Goal: Complete application form

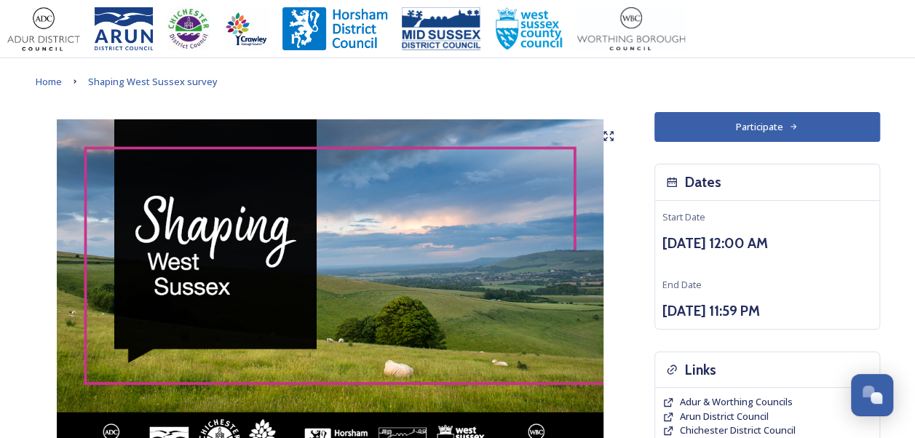
click at [769, 116] on button "Participate" at bounding box center [767, 127] width 226 height 30
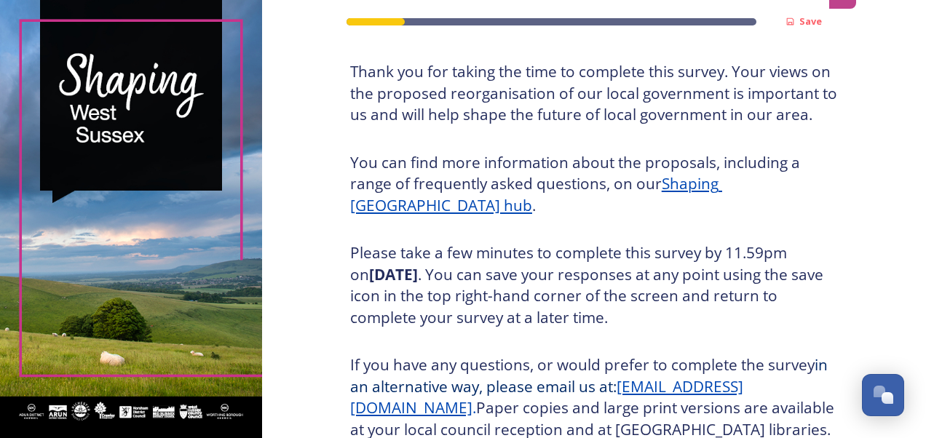
scroll to position [218, 0]
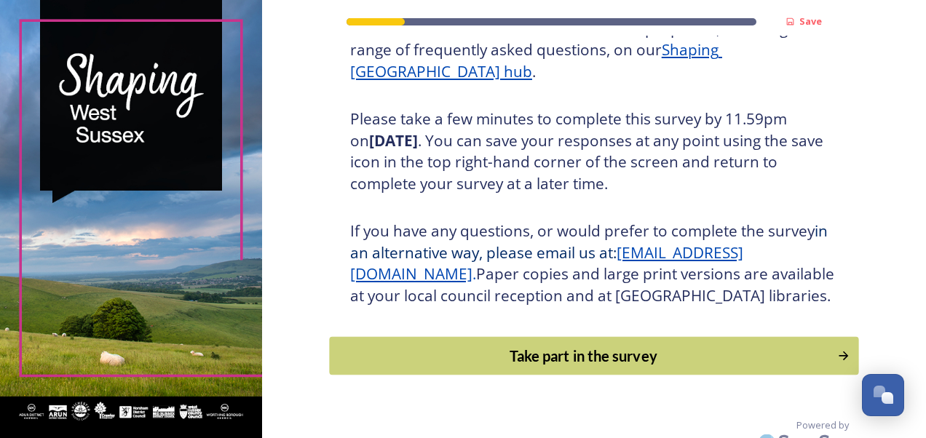
click at [605, 367] on div "Take part in the survey" at bounding box center [583, 356] width 492 height 22
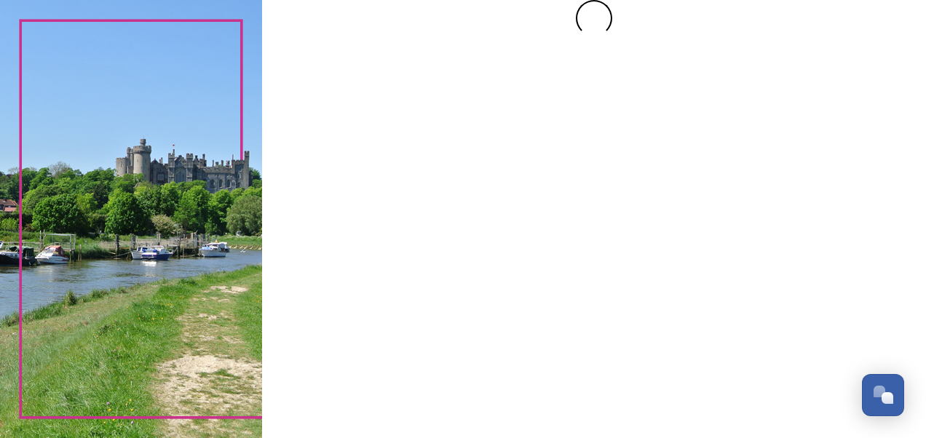
scroll to position [0, 0]
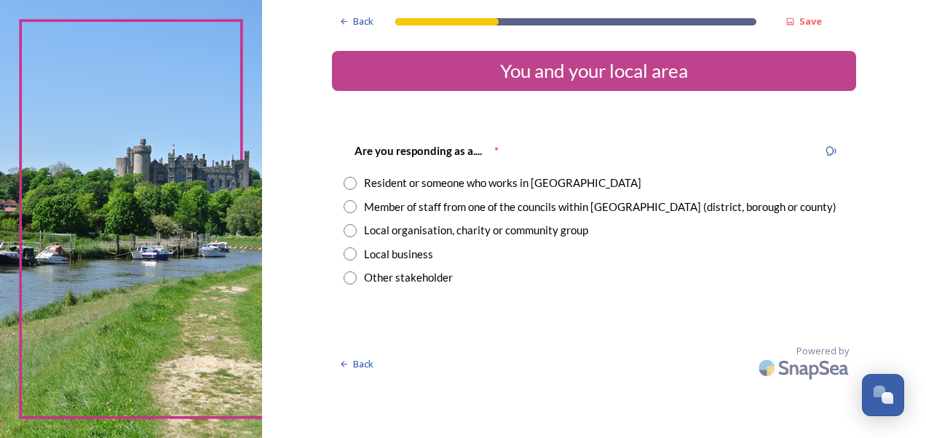
click at [352, 202] on input "radio" at bounding box center [349, 206] width 13 height 13
radio input "true"
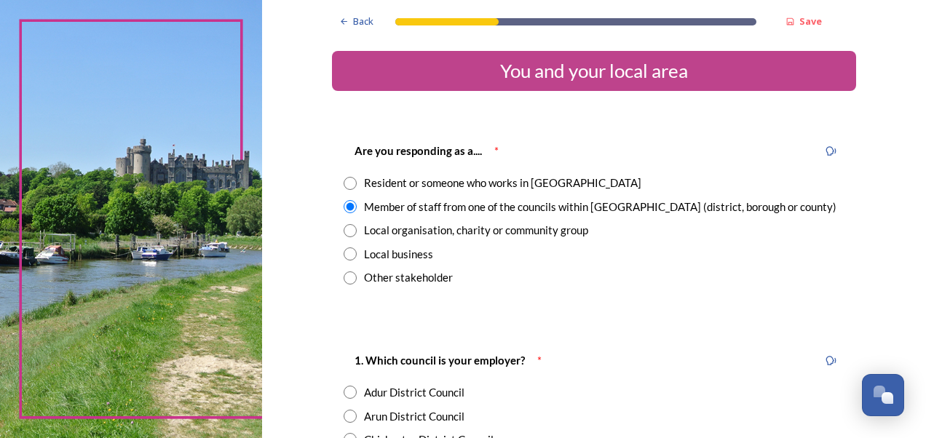
scroll to position [146, 0]
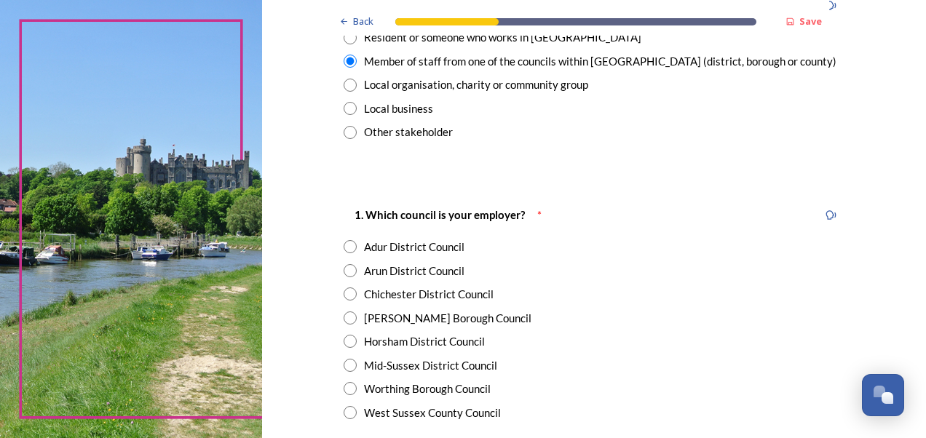
click at [343, 412] on input "radio" at bounding box center [349, 412] width 13 height 13
radio input "true"
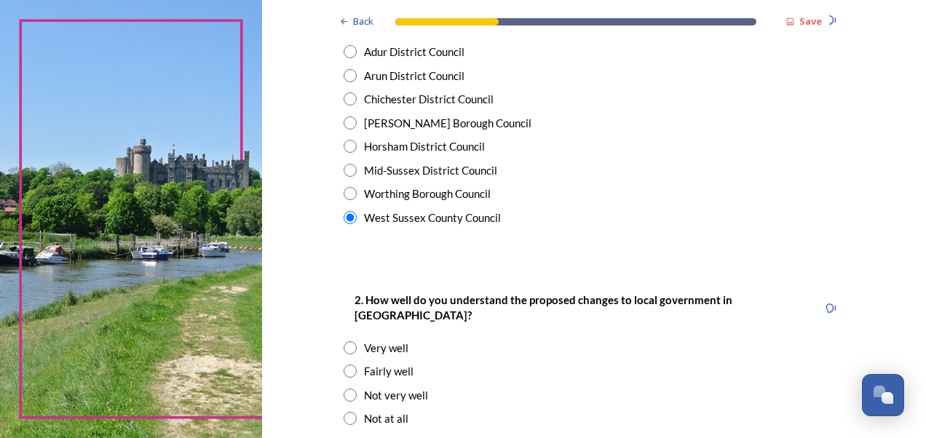
scroll to position [364, 0]
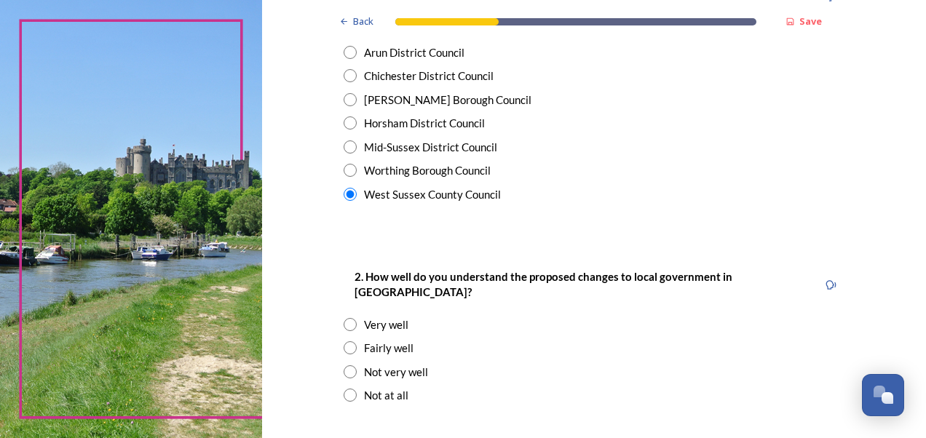
click at [343, 318] on input "radio" at bounding box center [349, 324] width 13 height 13
radio input "true"
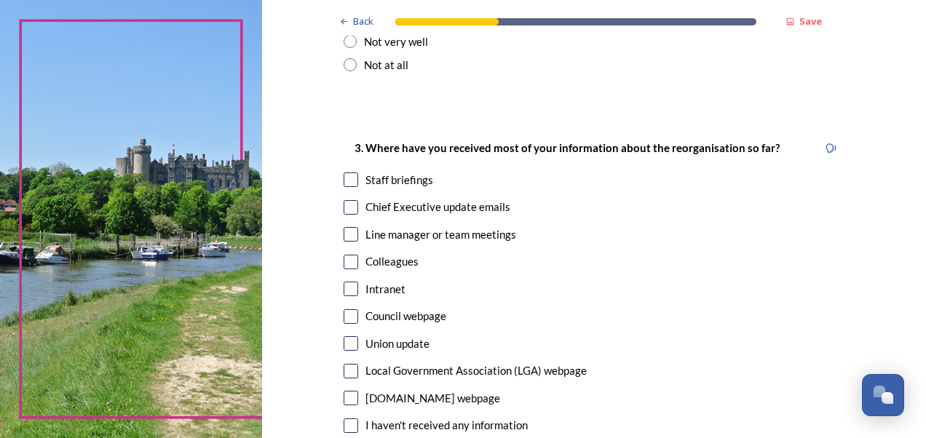
scroll to position [728, 0]
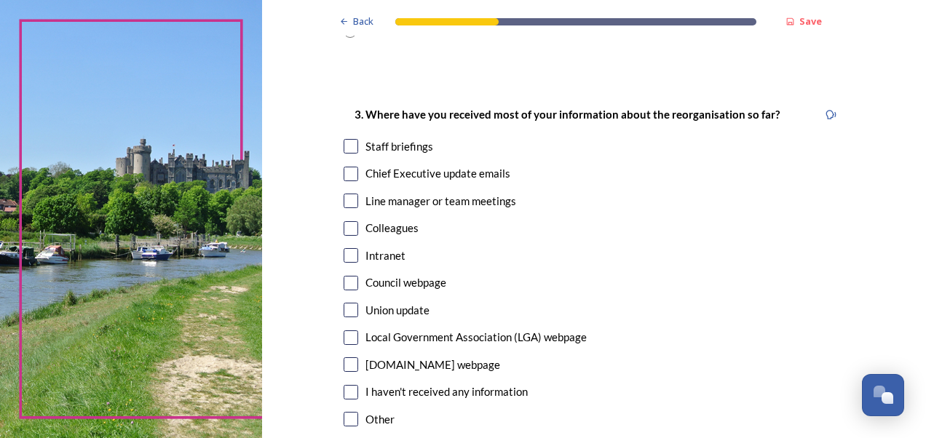
click at [345, 167] on input "checkbox" at bounding box center [350, 174] width 15 height 15
checkbox input "true"
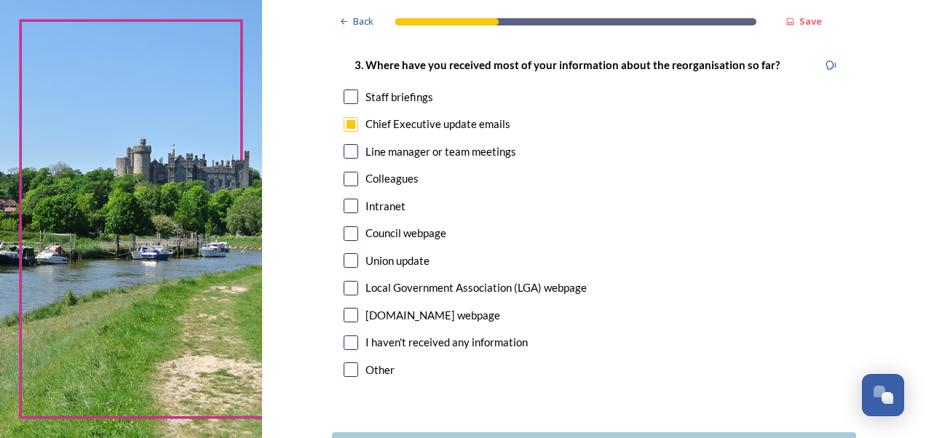
scroll to position [800, 0]
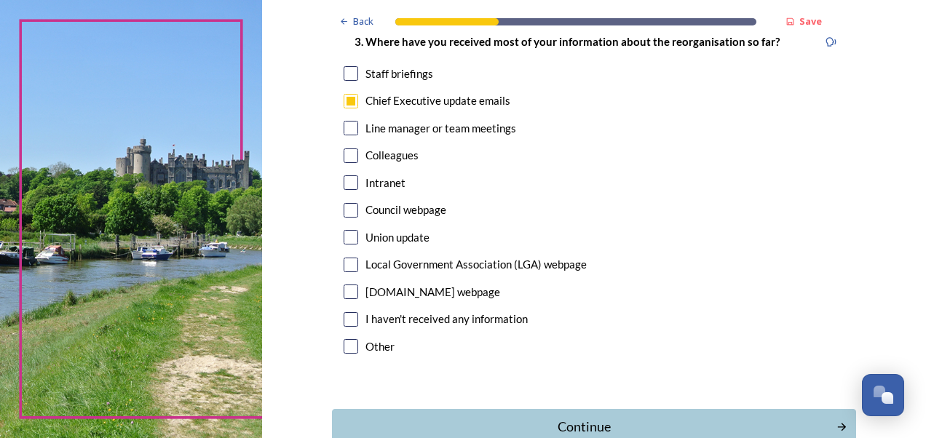
click at [343, 175] on input "checkbox" at bounding box center [350, 182] width 15 height 15
checkbox input "true"
click at [557, 417] on div "Continue" at bounding box center [583, 427] width 493 height 20
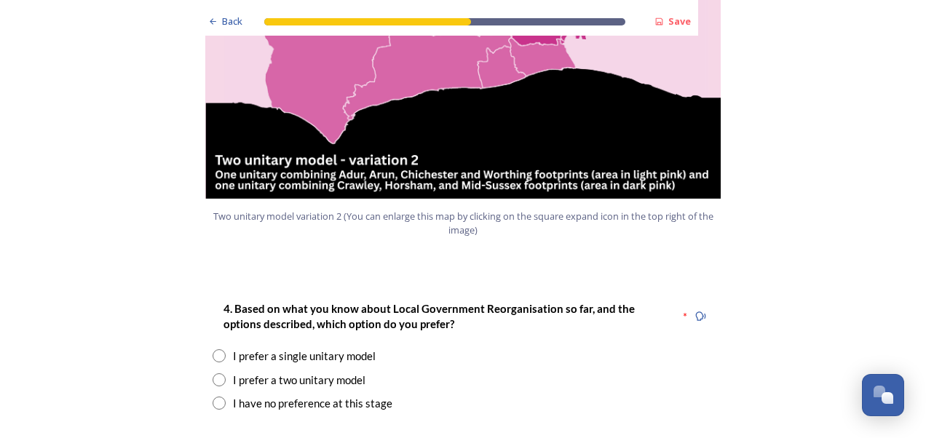
scroll to position [1819, 0]
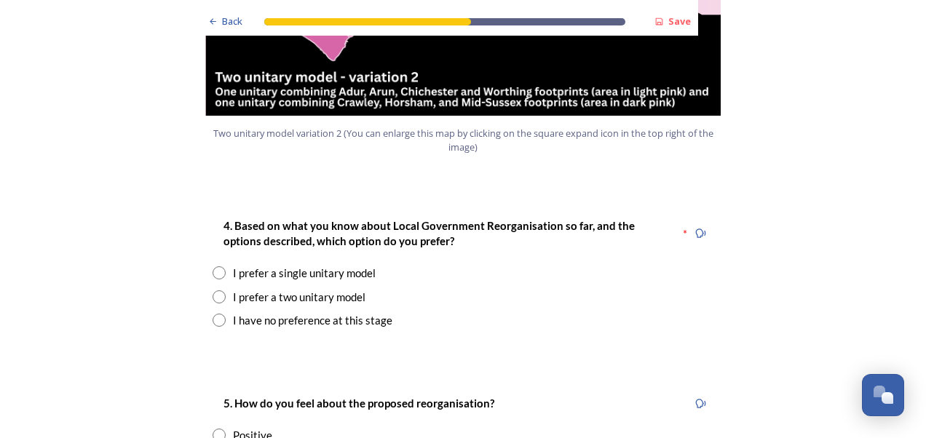
click at [212, 266] on input "radio" at bounding box center [218, 272] width 13 height 13
radio input "true"
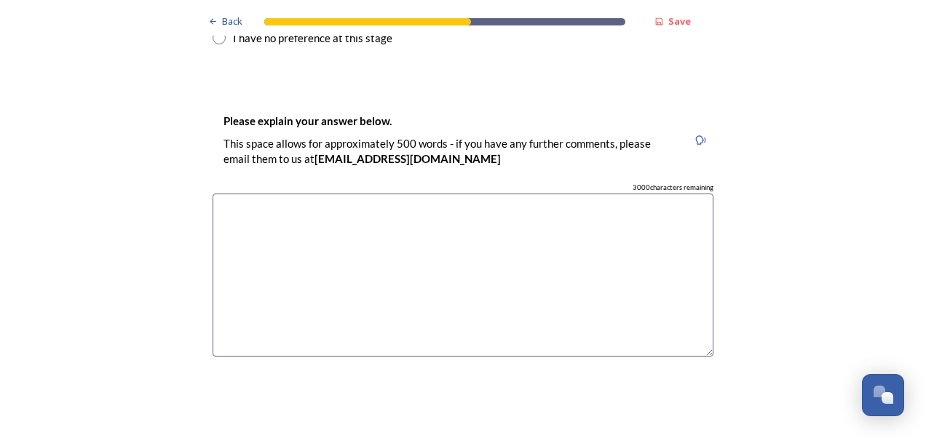
scroll to position [2110, 0]
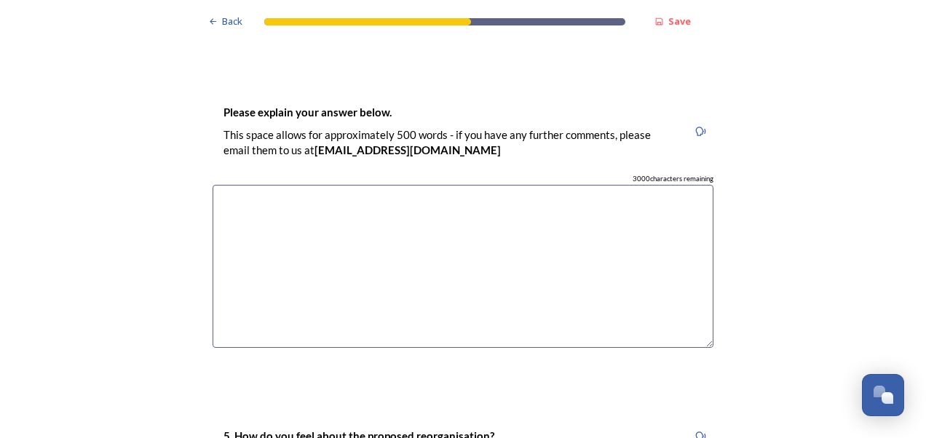
click at [242, 185] on textarea at bounding box center [462, 267] width 501 height 164
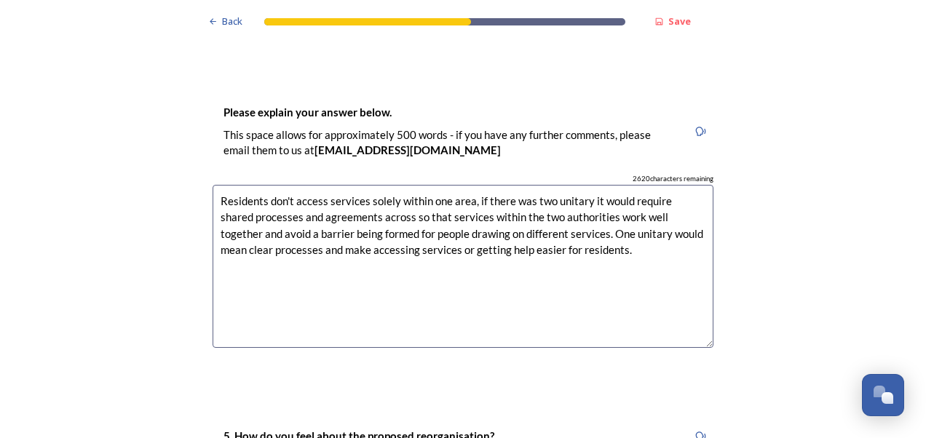
click at [586, 203] on textarea "Residents don't access services solely within one area, if there was two unitar…" at bounding box center [462, 267] width 501 height 164
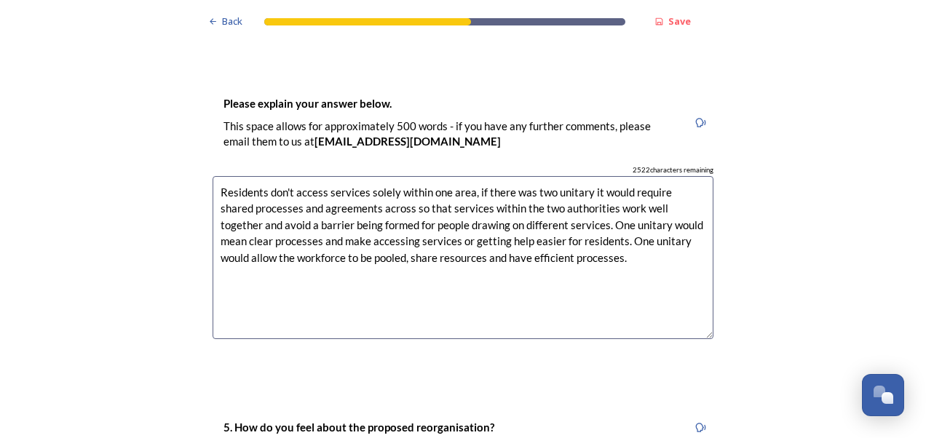
scroll to position [2256, 0]
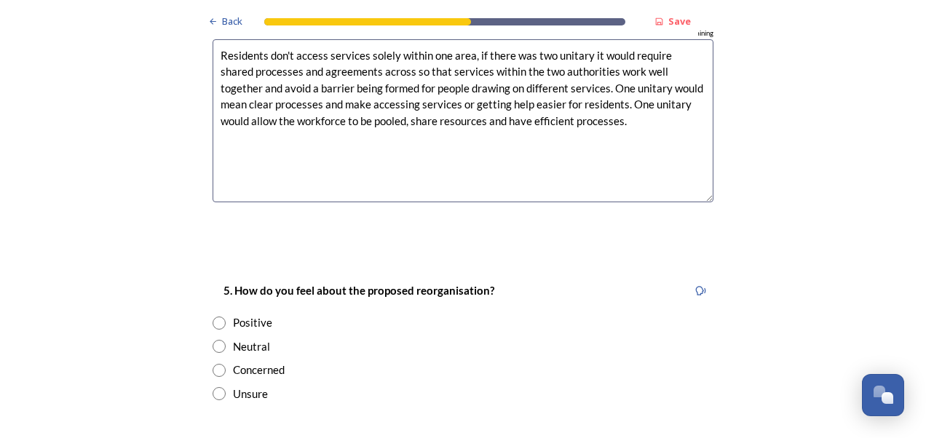
type textarea "Residents don't access services solely within one area, if there was two unitar…"
click at [217, 317] on input "radio" at bounding box center [218, 323] width 13 height 13
radio input "true"
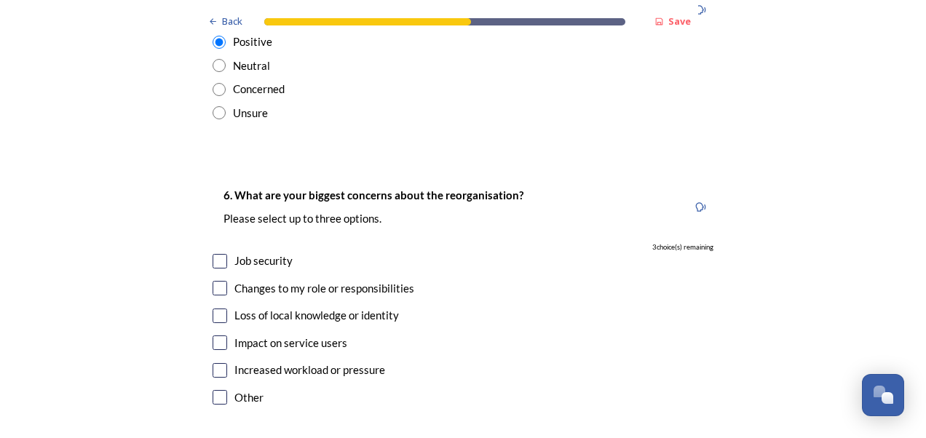
scroll to position [2547, 0]
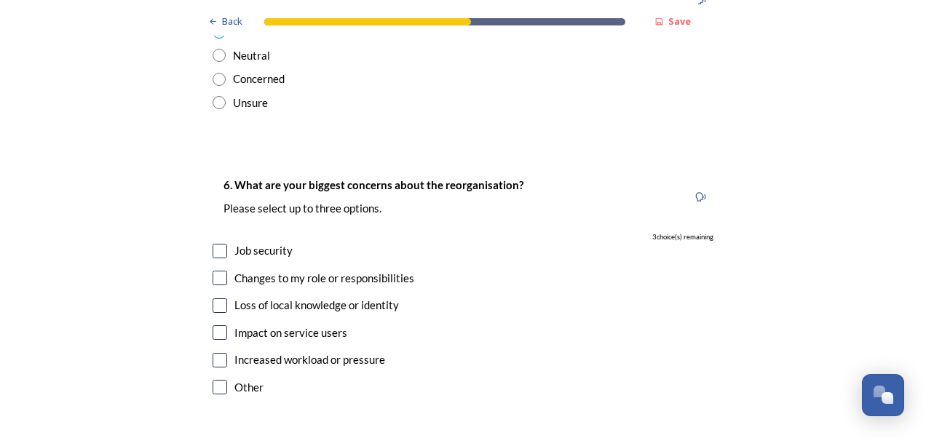
click at [212, 380] on input "checkbox" at bounding box center [219, 387] width 15 height 15
checkbox input "true"
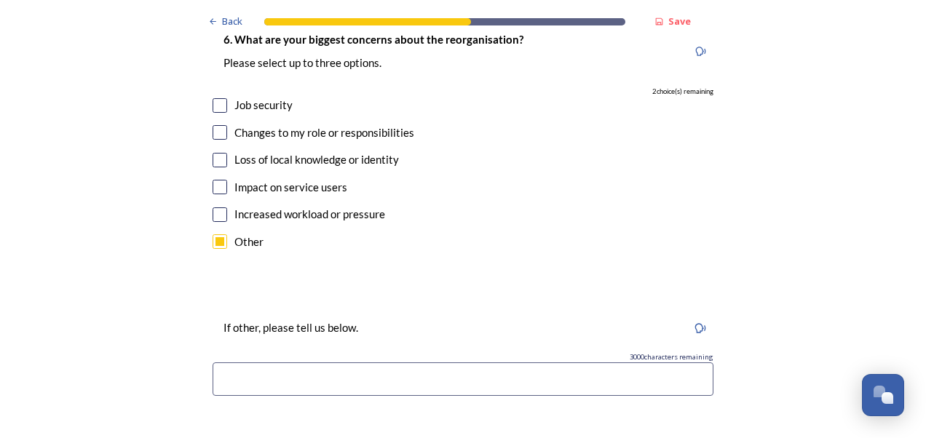
click at [258, 362] on input at bounding box center [462, 378] width 501 height 33
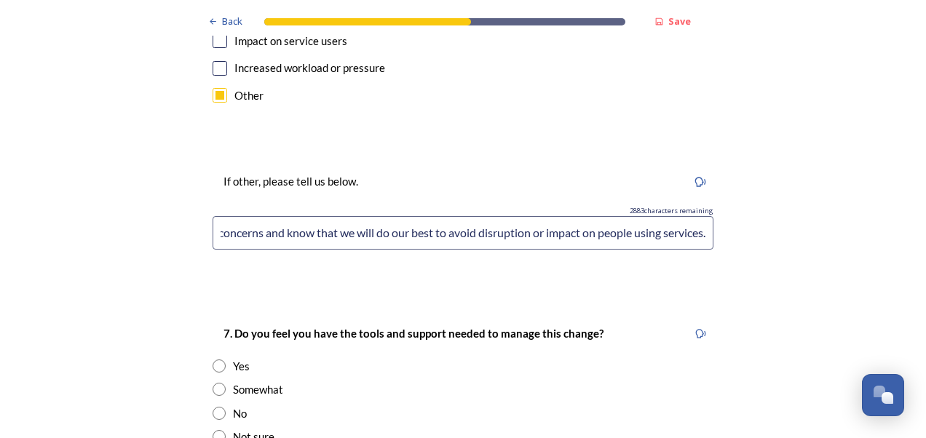
scroll to position [2911, 0]
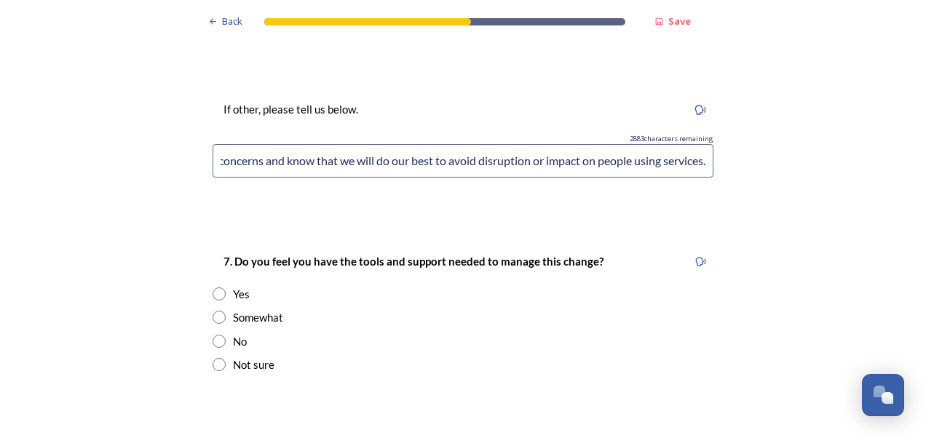
type input "I don't have any concerns and know that we will do our best to avoid disruption…"
click at [212, 311] on input "radio" at bounding box center [218, 317] width 13 height 13
radio input "true"
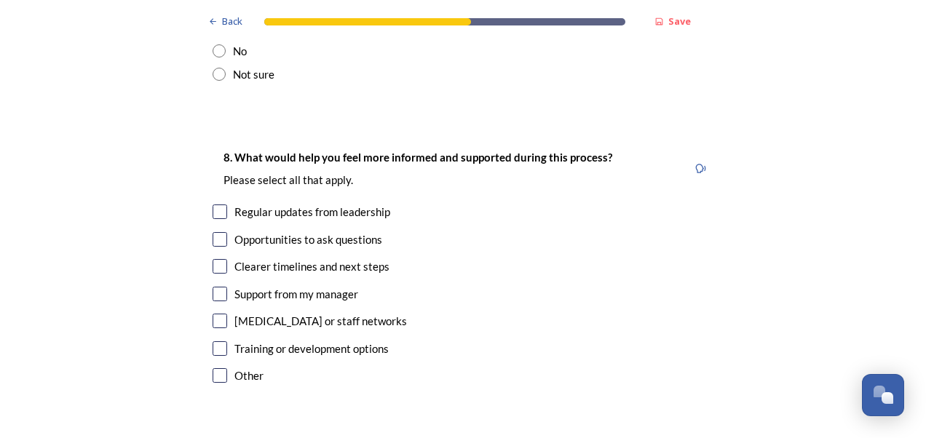
scroll to position [3202, 0]
click at [214, 204] on input "checkbox" at bounding box center [219, 211] width 15 height 15
checkbox input "true"
click at [217, 258] on input "checkbox" at bounding box center [219, 265] width 15 height 15
checkbox input "true"
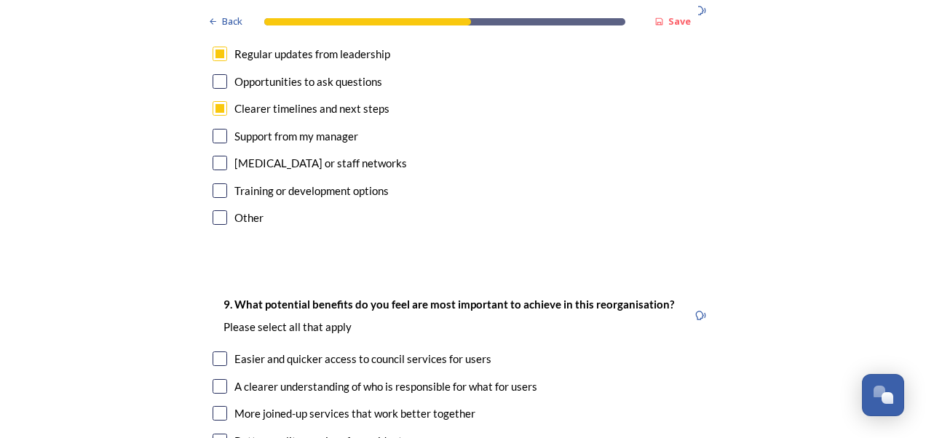
scroll to position [3420, 0]
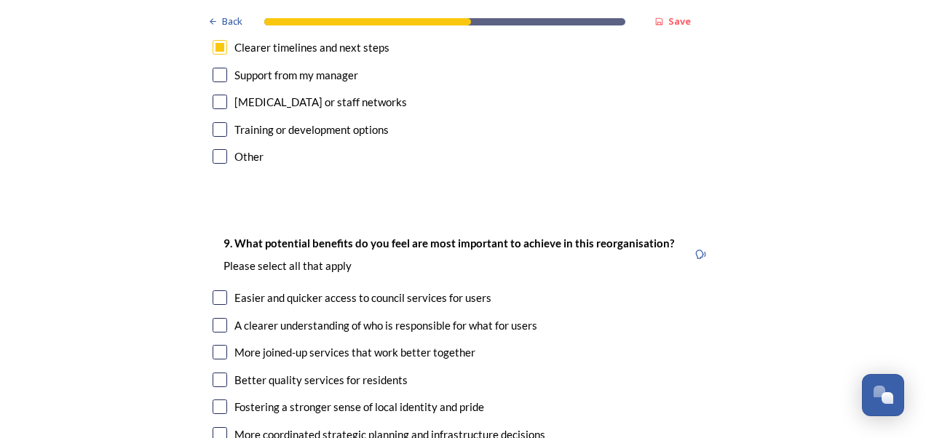
click at [212, 290] on input "checkbox" at bounding box center [219, 297] width 15 height 15
checkbox input "true"
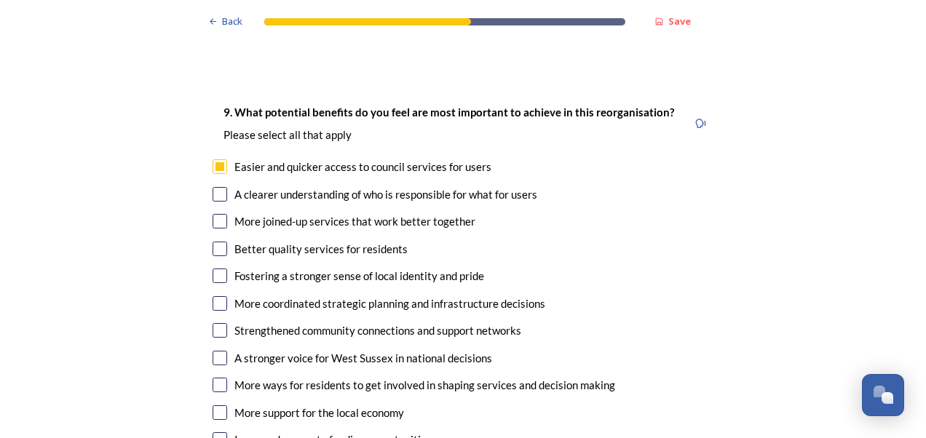
scroll to position [3566, 0]
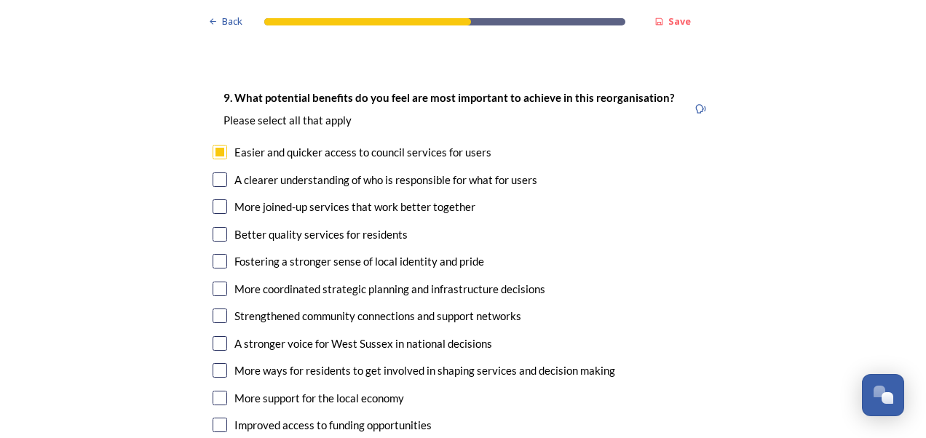
click at [212, 199] on input "checkbox" at bounding box center [219, 206] width 15 height 15
checkbox input "true"
click at [216, 227] on input "checkbox" at bounding box center [219, 234] width 15 height 15
checkbox input "true"
click at [215, 282] on input "checkbox" at bounding box center [219, 289] width 15 height 15
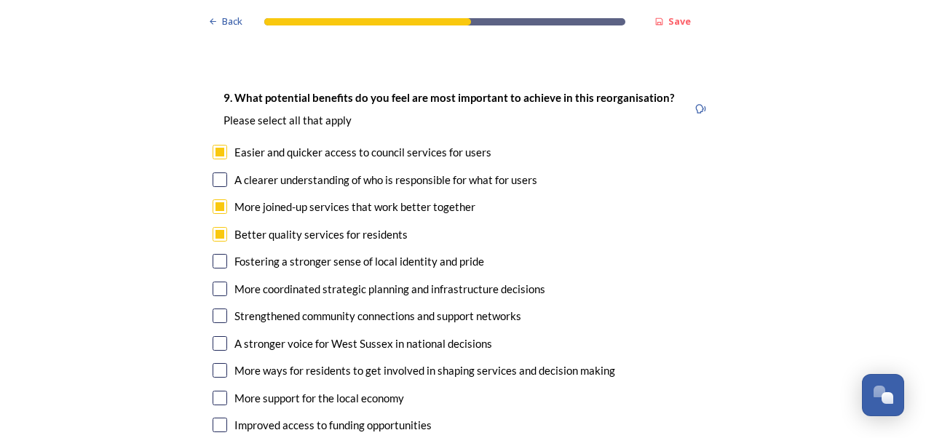
checkbox input "true"
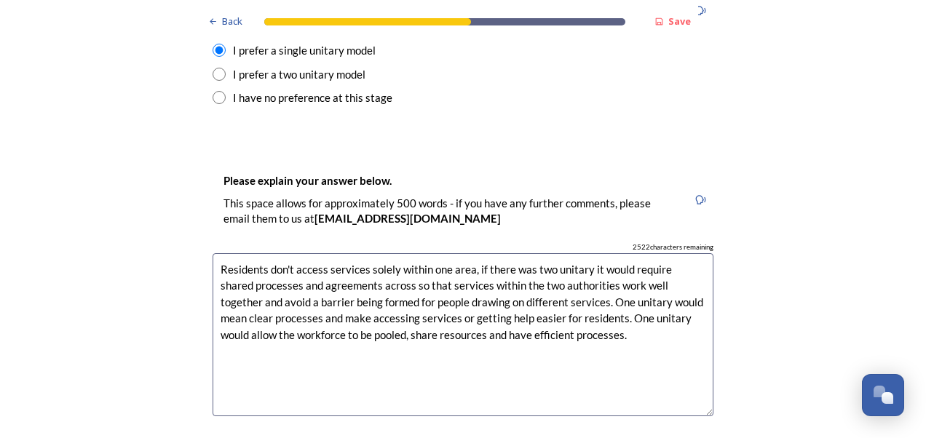
scroll to position [2037, 0]
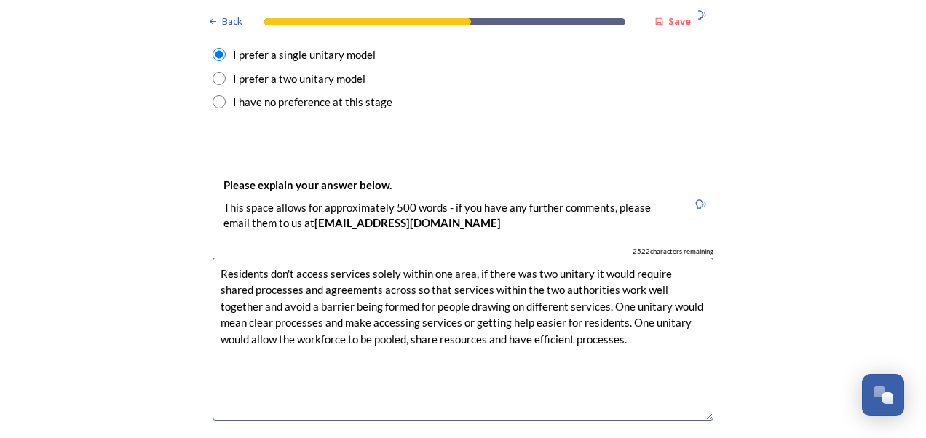
click at [570, 300] on textarea "Residents don't access services solely within one area, if there was two unitar…" at bounding box center [462, 340] width 501 height 164
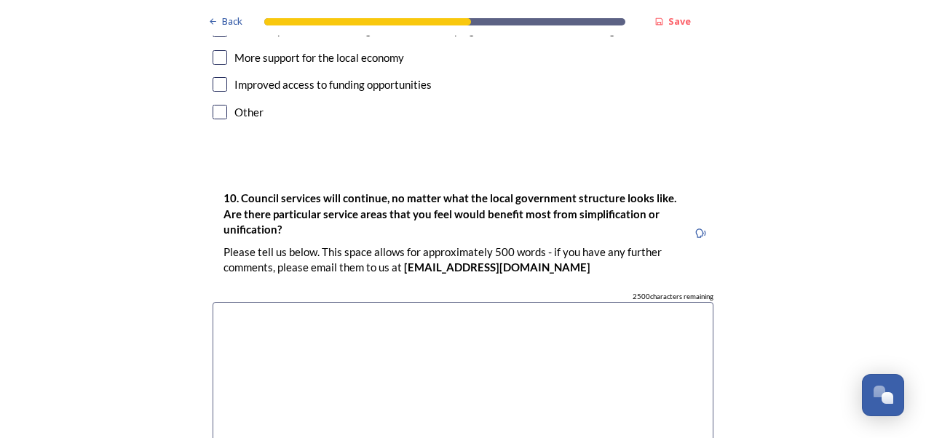
scroll to position [3929, 0]
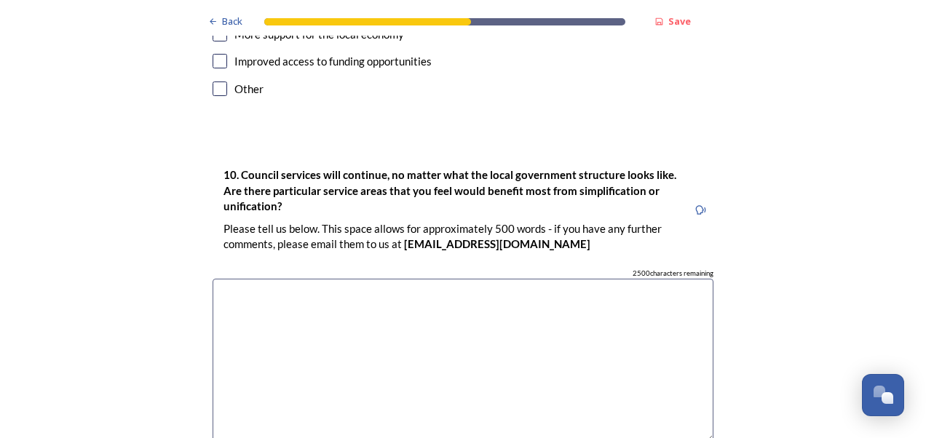
type textarea "Residents don't access services solely within one area, if there was two unitar…"
click at [236, 279] on textarea at bounding box center [462, 361] width 501 height 164
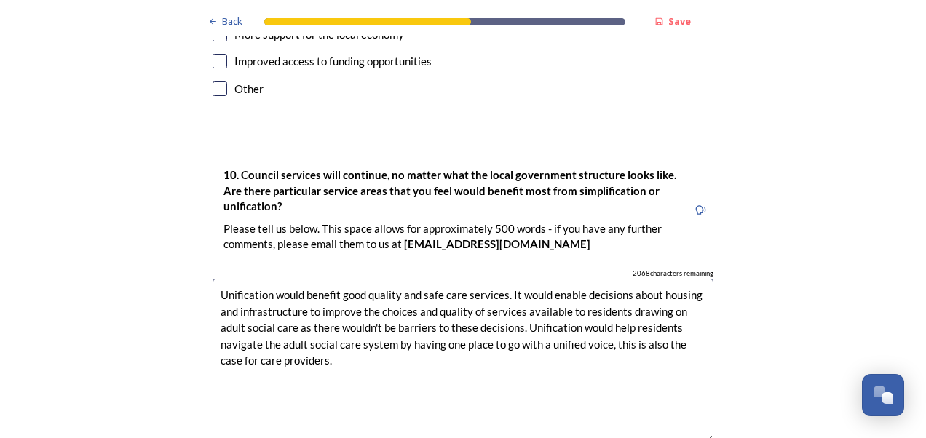
click at [517, 282] on textarea "Unification would benefit good quality and safe care services. It would enable …" at bounding box center [462, 361] width 501 height 164
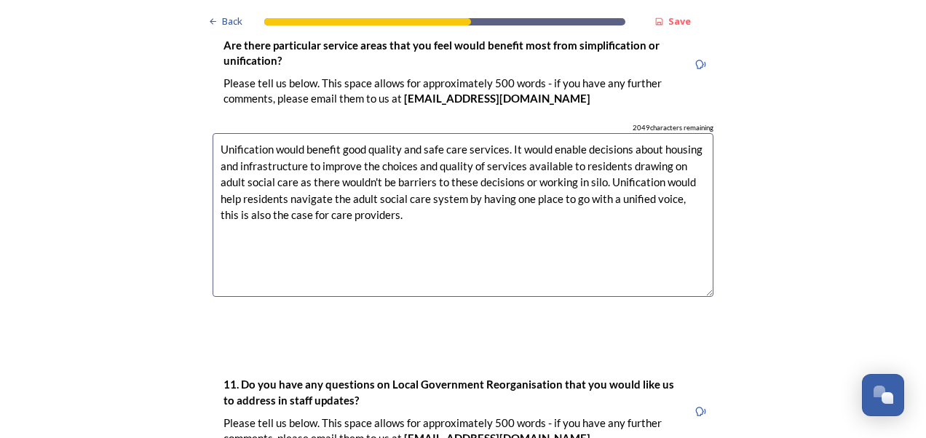
scroll to position [4002, 0]
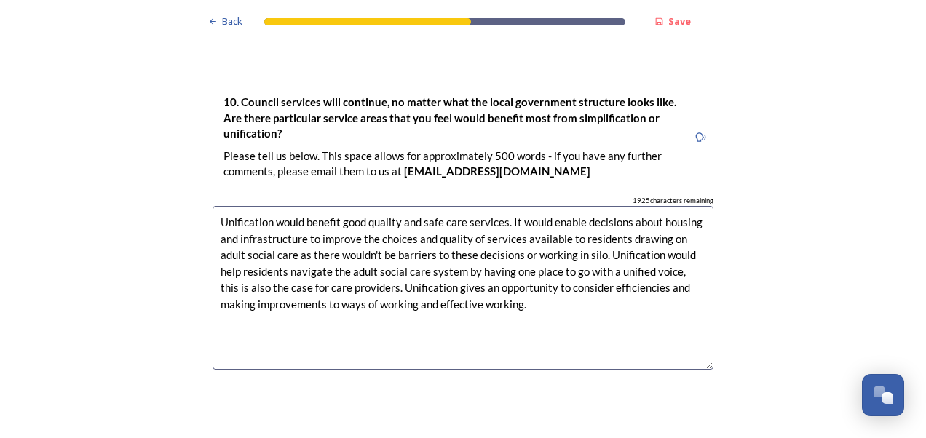
click at [681, 239] on textarea "Unification would benefit good quality and safe care services. It would enable …" at bounding box center [462, 288] width 501 height 164
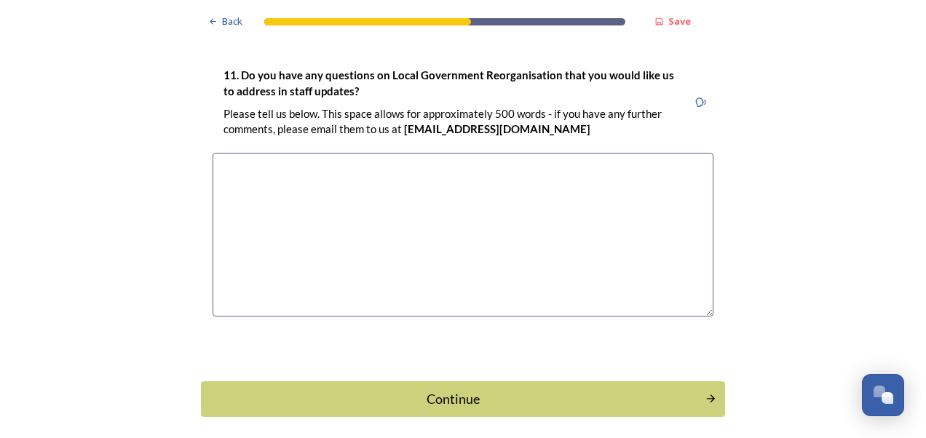
scroll to position [4402, 0]
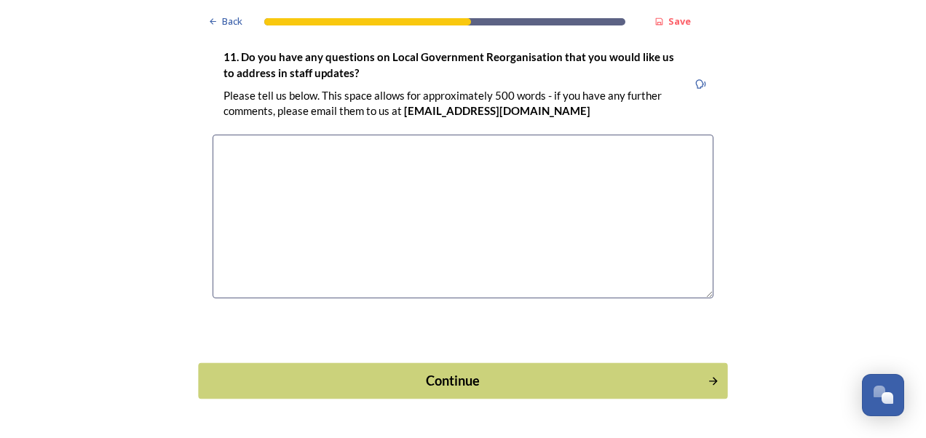
type textarea "Unification would benefit good quality and safe care services. It would enable …"
click at [444, 371] on div "Continue" at bounding box center [453, 381] width 493 height 20
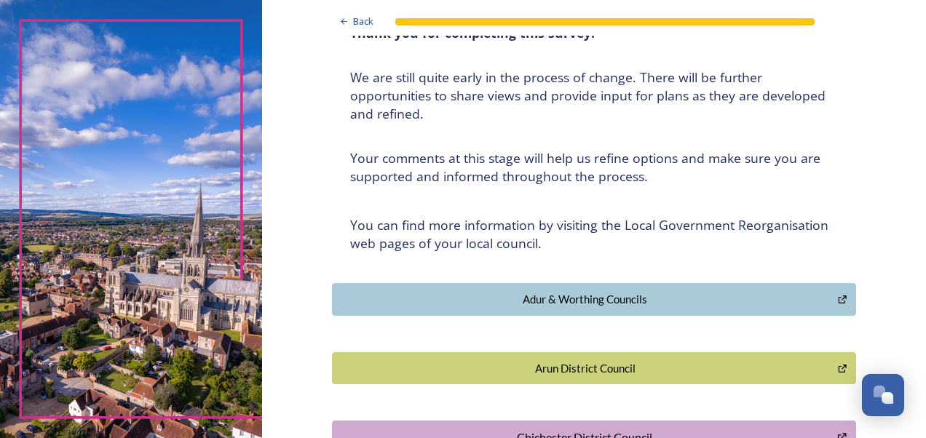
scroll to position [0, 0]
